Goal: Go to known website: Access a specific website the user already knows

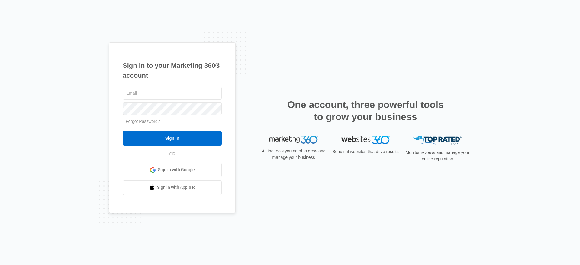
type input "[PERSON_NAME][EMAIL_ADDRESS][PERSON_NAME][DOMAIN_NAME]"
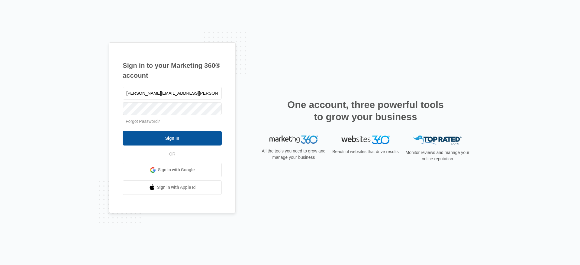
click at [172, 136] on input "Sign In" at bounding box center [172, 138] width 99 height 14
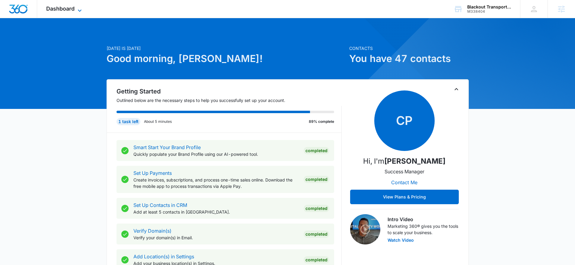
click at [56, 9] on span "Dashboard" at bounding box center [60, 8] width 28 height 6
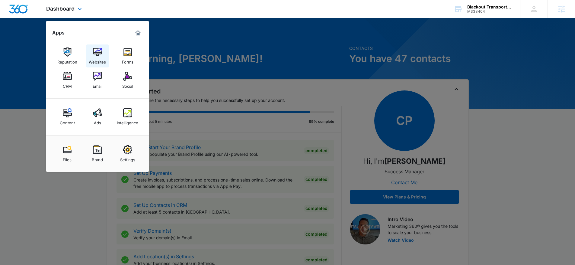
click at [99, 52] on img at bounding box center [97, 51] width 9 height 9
